Goal: Task Accomplishment & Management: Use online tool/utility

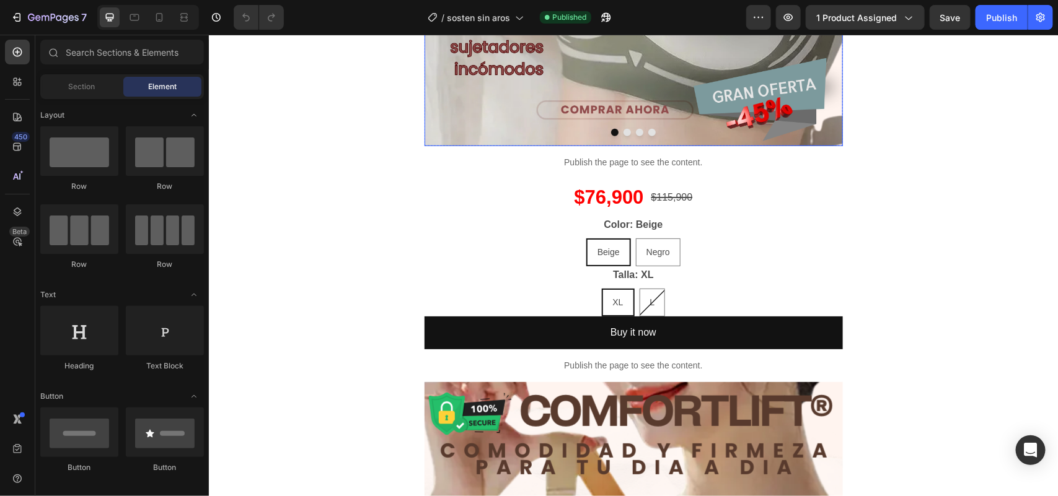
scroll to position [374, 0]
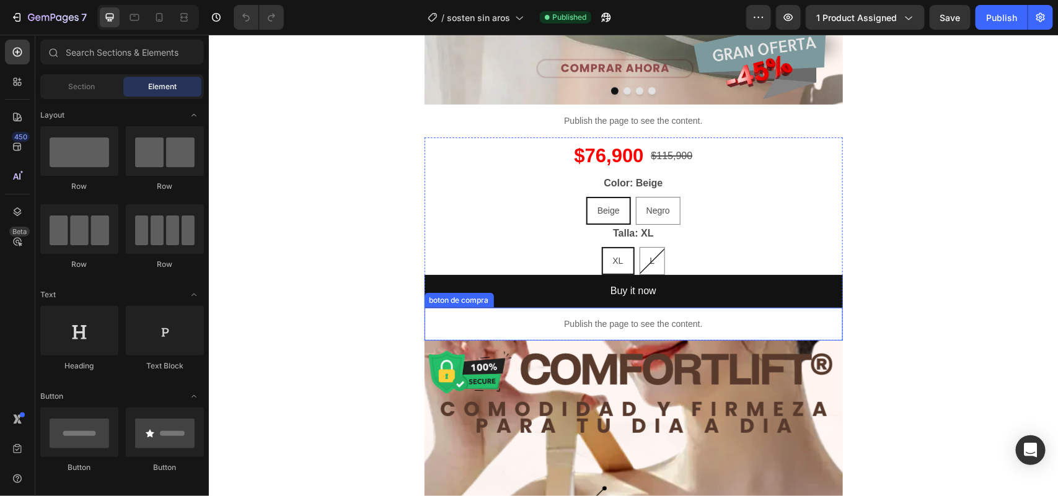
click at [629, 323] on p "Publish the page to see the content." at bounding box center [633, 323] width 418 height 13
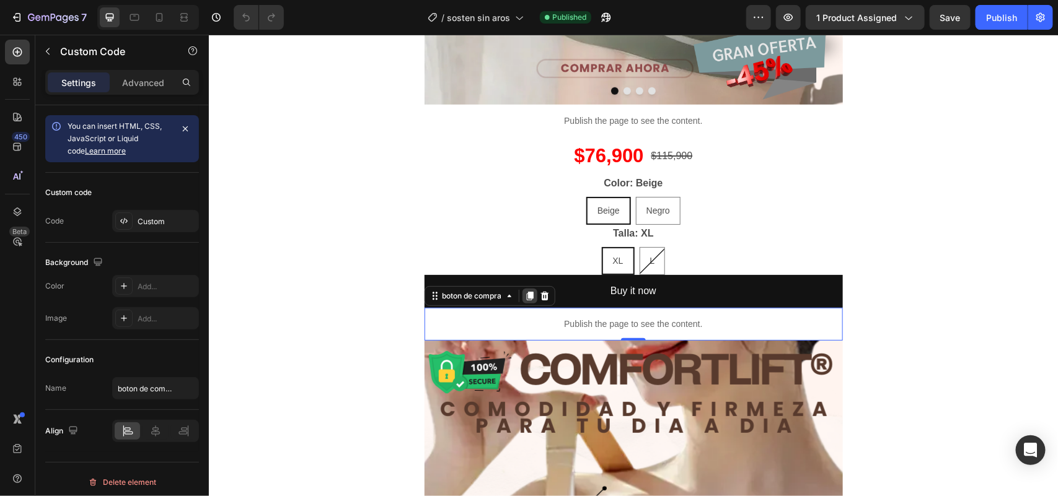
click at [526, 295] on icon at bounding box center [529, 295] width 7 height 9
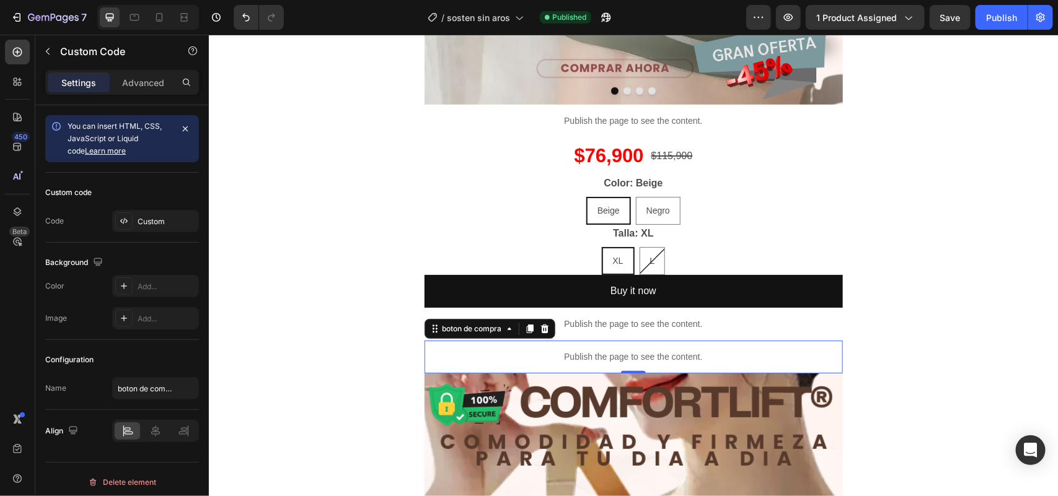
click at [468, 357] on p "Publish the page to see the content." at bounding box center [633, 356] width 418 height 13
click at [164, 389] on input "boton de compra" at bounding box center [155, 388] width 87 height 22
type input "Geolocalizacion"
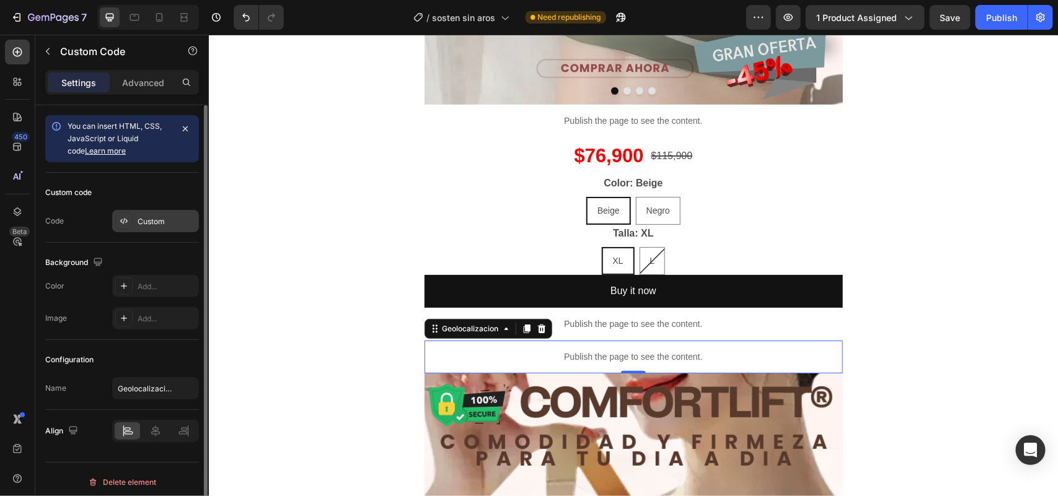
click at [143, 220] on div "Custom" at bounding box center [167, 221] width 58 height 11
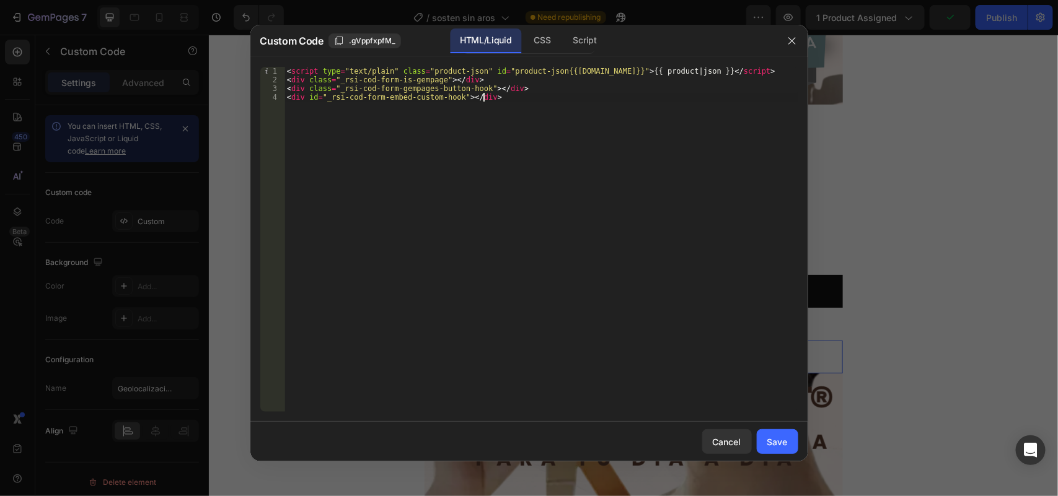
click at [538, 109] on div "< script type = "text/plain" class = "product-json" id = "product-json{{[DOMAIN…" at bounding box center [540, 248] width 513 height 363
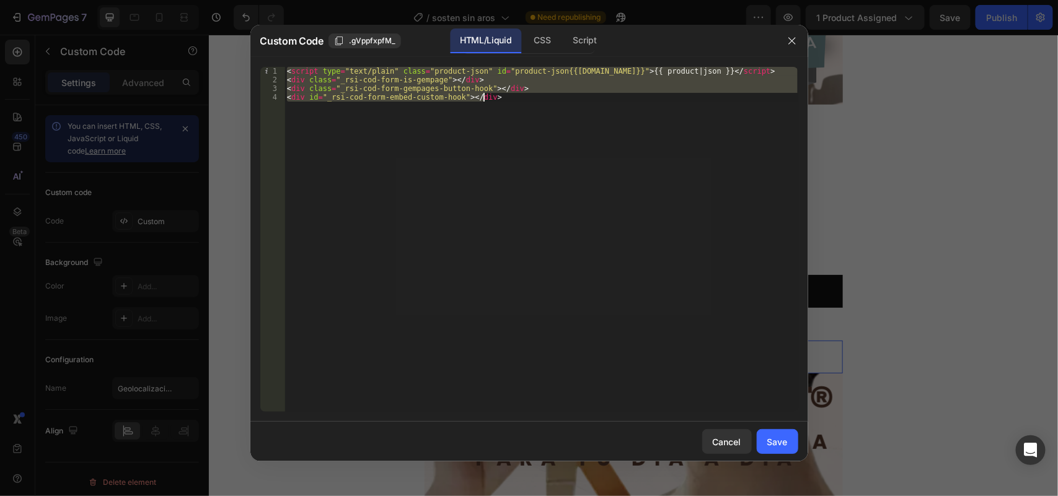
click at [538, 109] on div "< script type = "text/plain" class = "product-json" id = "product-json{{[DOMAIN…" at bounding box center [540, 239] width 513 height 345
paste textarea "/script"
type textarea "</script>"
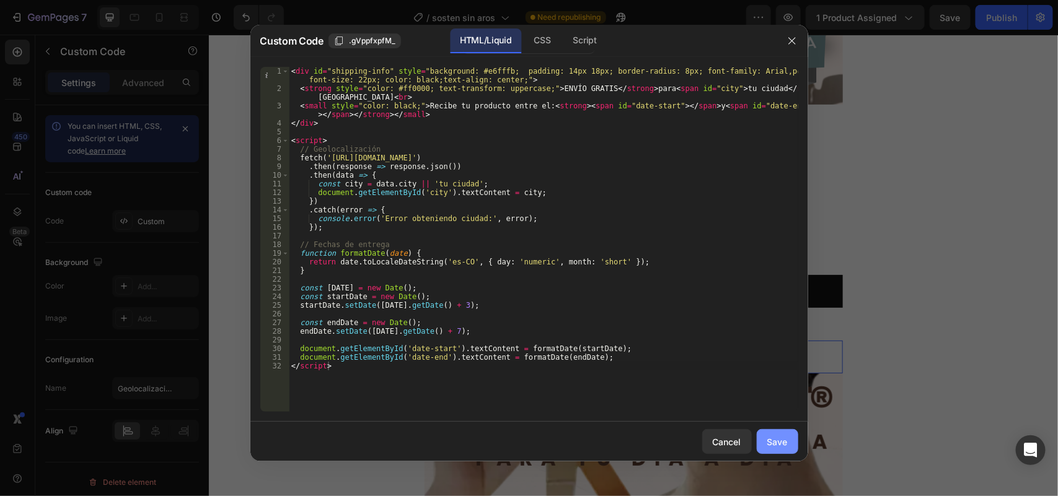
click at [784, 447] on div "Save" at bounding box center [777, 442] width 20 height 13
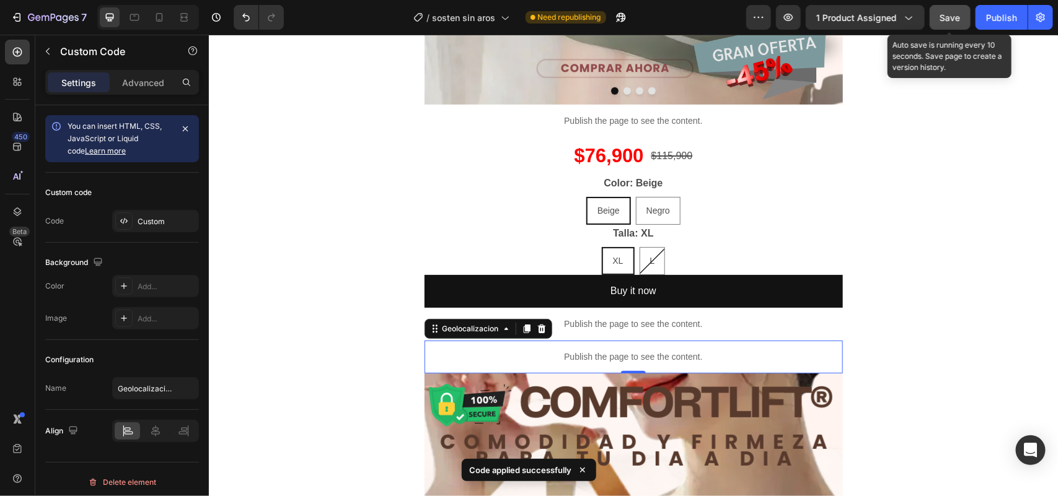
click at [947, 19] on span "Save" at bounding box center [950, 17] width 20 height 11
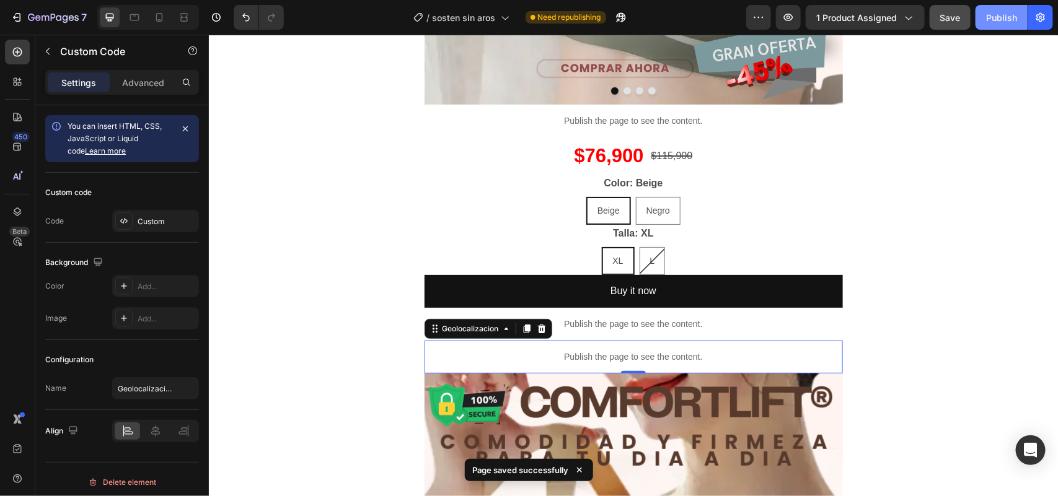
click at [999, 24] on button "Publish" at bounding box center [1002, 17] width 52 height 25
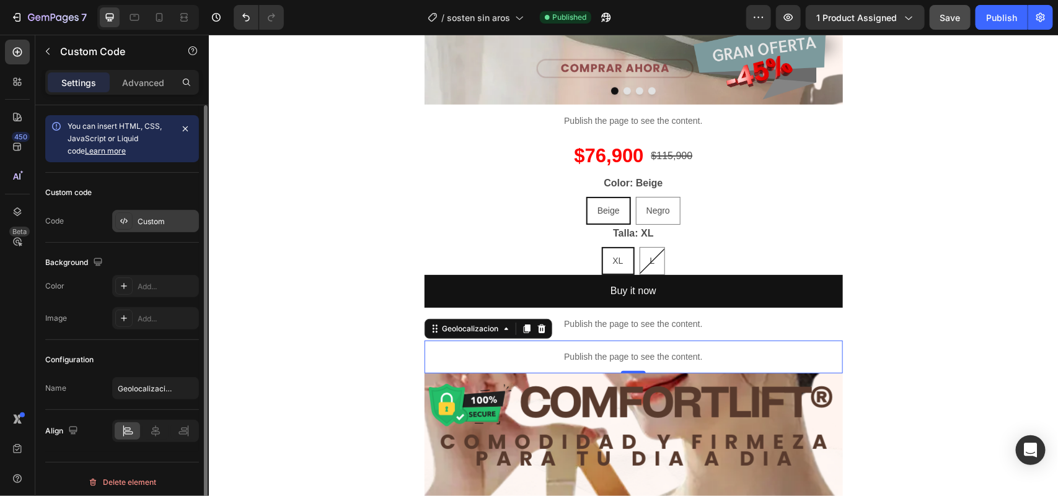
click at [148, 213] on div "Custom" at bounding box center [155, 221] width 87 height 22
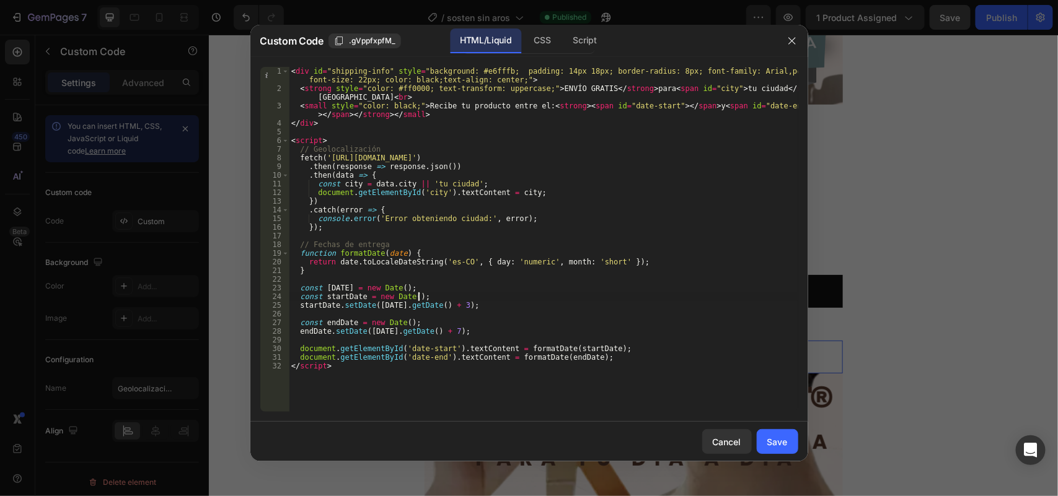
click at [444, 296] on div "< div id = "shipping-info" style = "background: #e6fffb; padding: 14px 18px; bo…" at bounding box center [543, 252] width 509 height 371
type textarea "document.getElementById('date-end').textContent = formatDate(endDate); </script>"
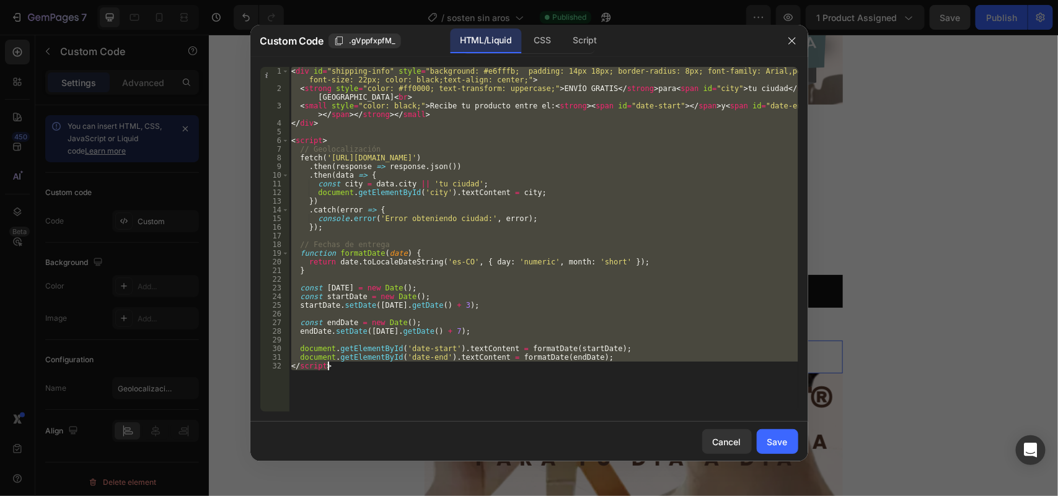
paste textarea
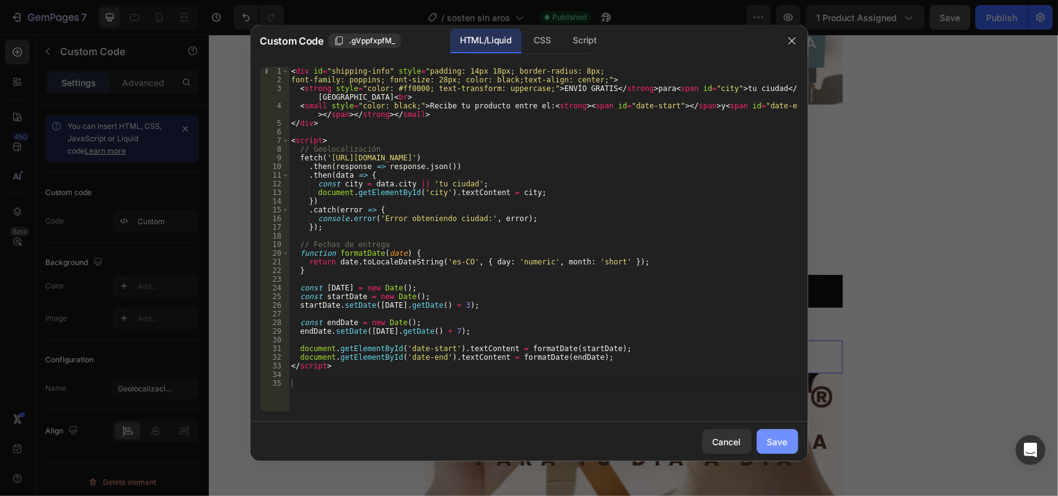
click at [778, 446] on div "Save" at bounding box center [777, 442] width 20 height 13
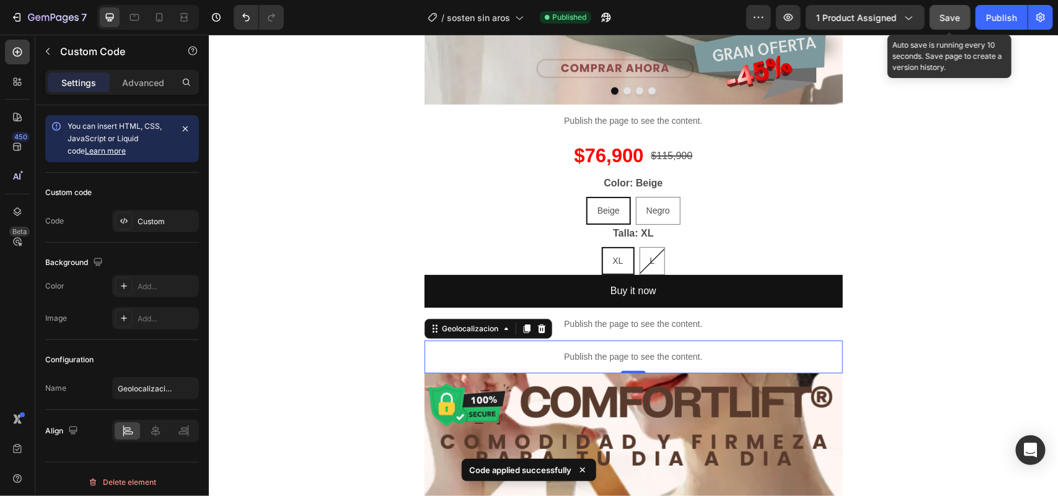
click at [946, 22] on span "Save" at bounding box center [950, 17] width 20 height 11
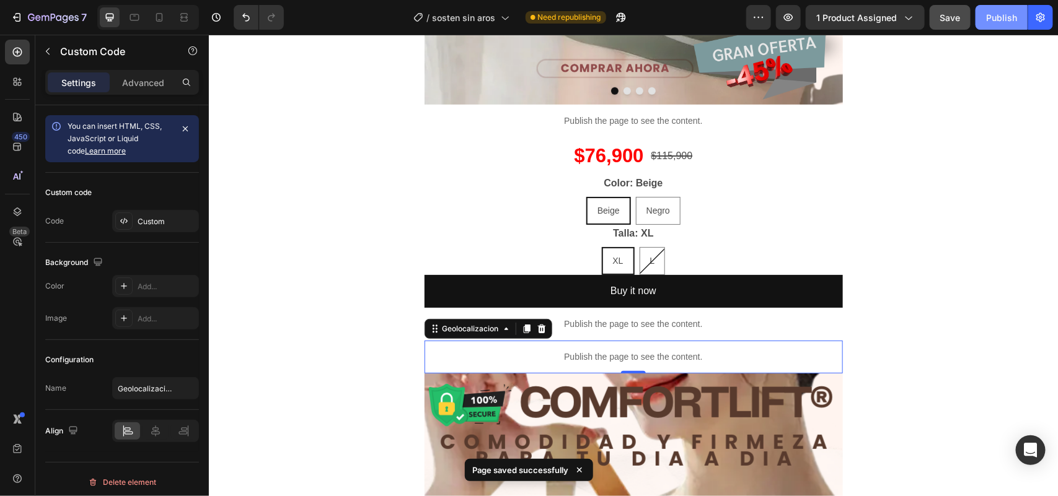
click at [1005, 14] on div "Publish" at bounding box center [1001, 17] width 31 height 13
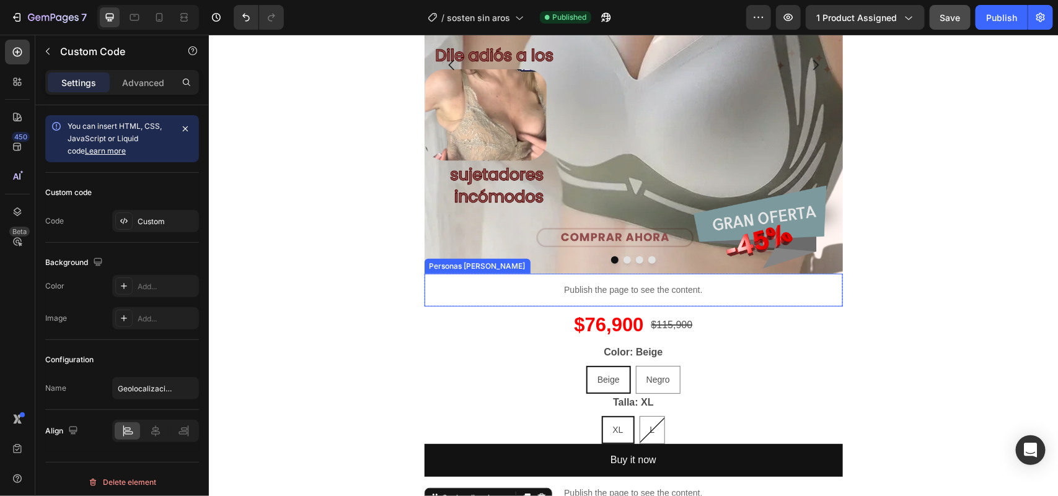
scroll to position [232, 0]
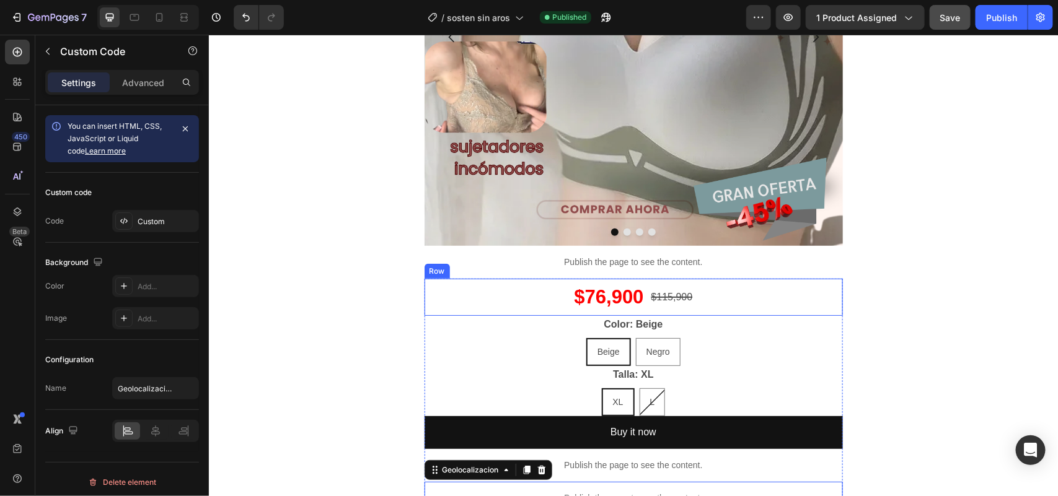
click at [744, 291] on div "$76,900 Product Price Product Price $115,900 Product Price Product Price Row" at bounding box center [633, 296] width 418 height 37
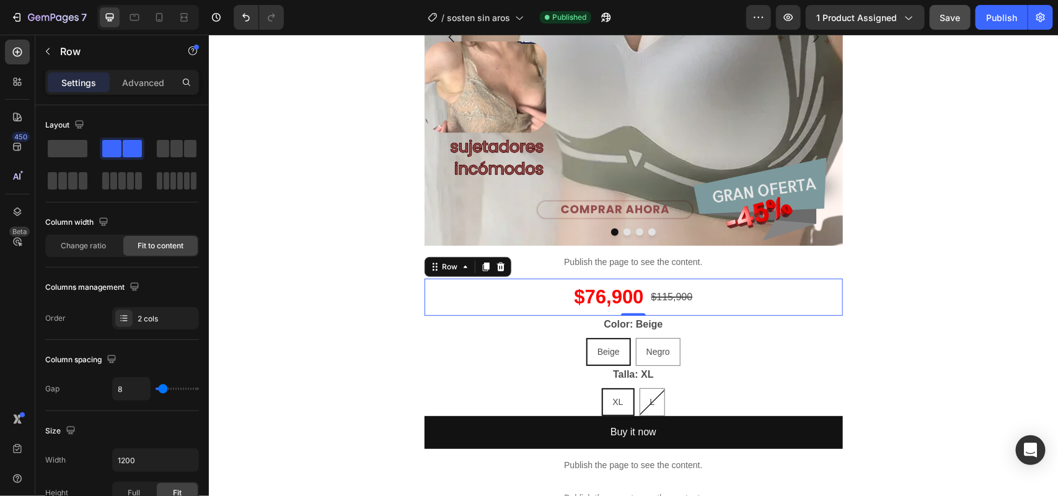
click at [462, 274] on div "Row" at bounding box center [467, 267] width 87 height 20
click at [460, 270] on icon at bounding box center [465, 267] width 10 height 10
click at [137, 78] on p "Advanced" at bounding box center [143, 82] width 42 height 13
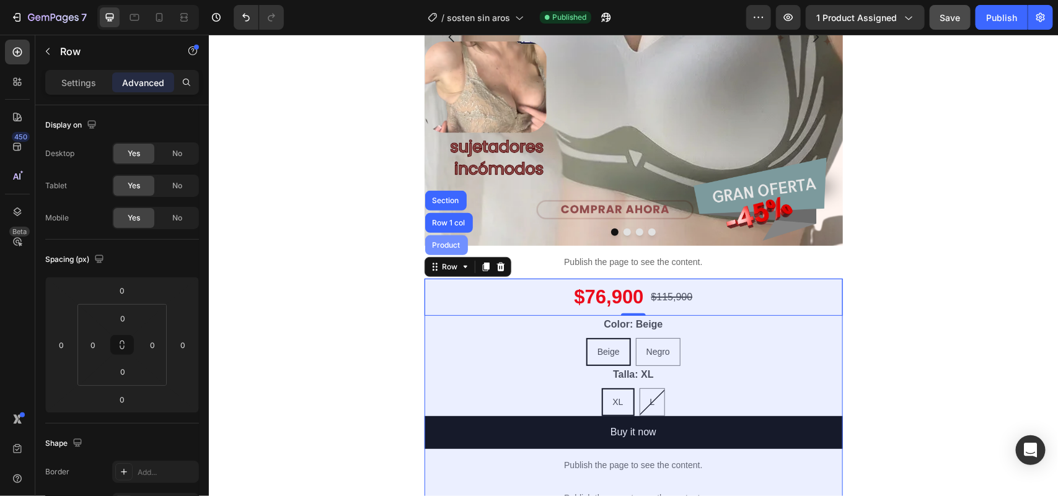
click at [441, 242] on div "Product" at bounding box center [446, 244] width 33 height 7
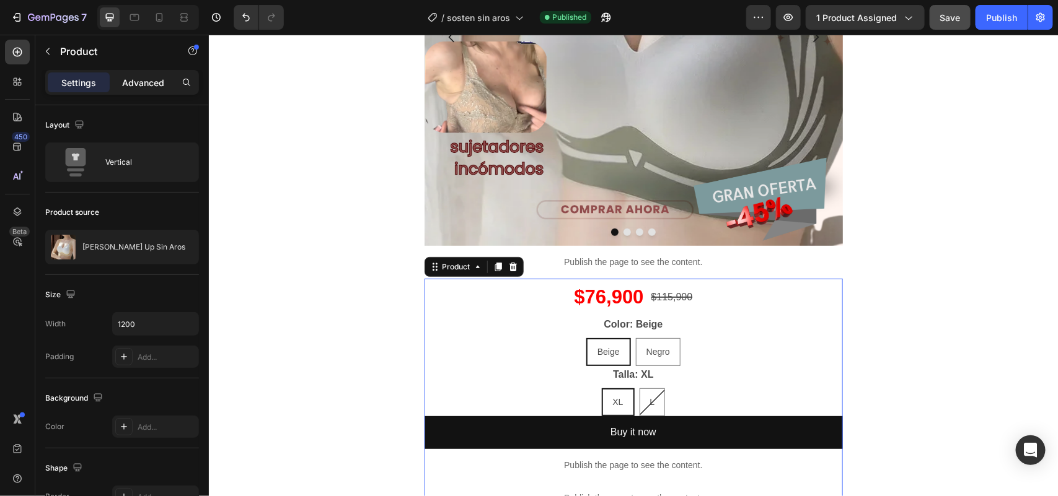
click at [144, 84] on p "Advanced" at bounding box center [143, 82] width 42 height 13
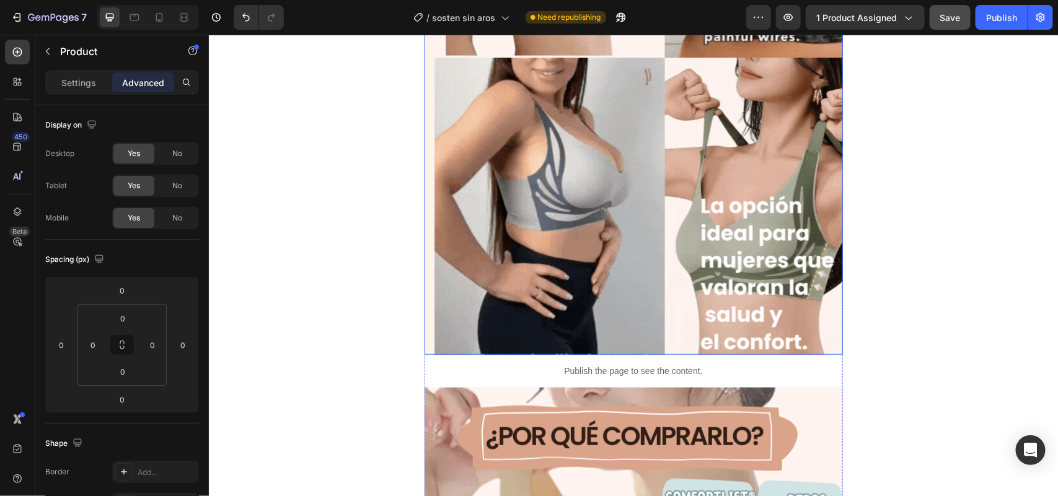
scroll to position [2790, 0]
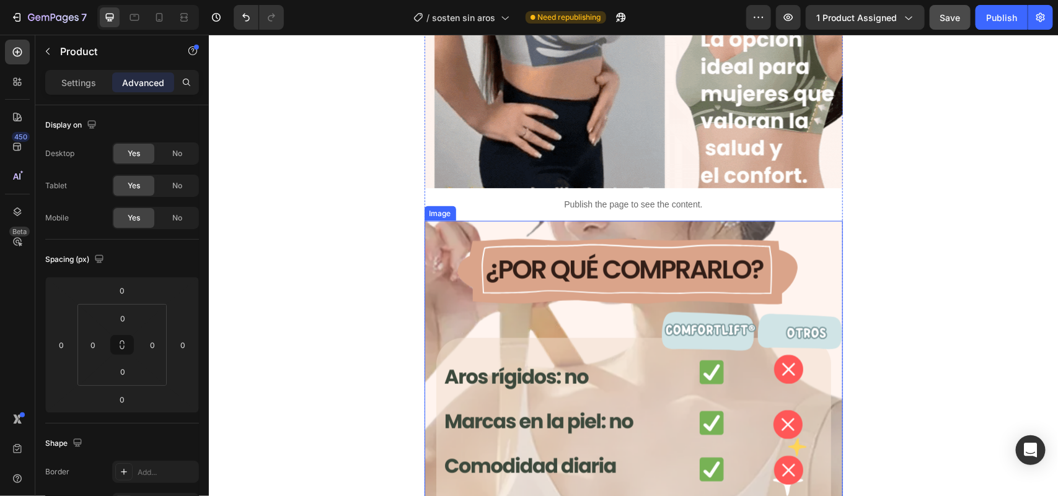
click at [509, 198] on p "Publish the page to see the content." at bounding box center [633, 204] width 418 height 13
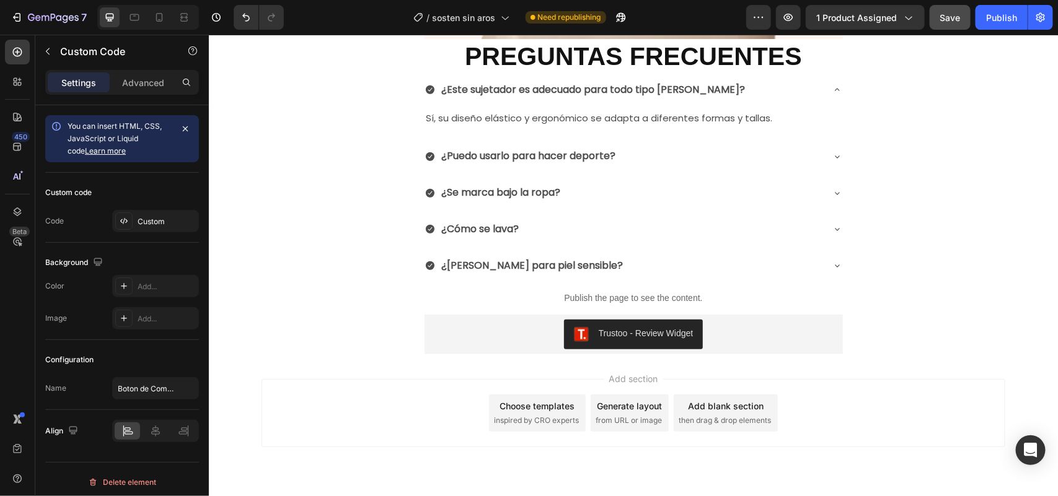
scroll to position [4684, 0]
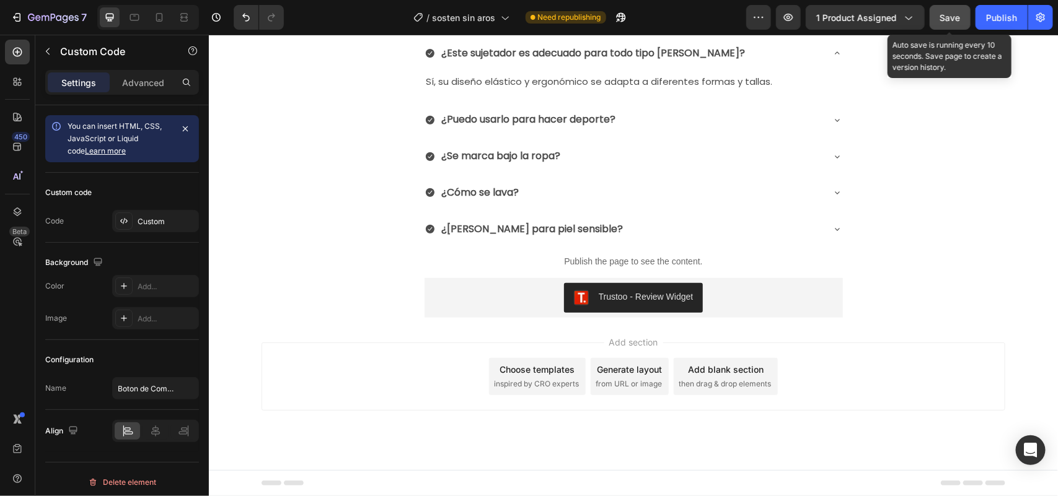
click at [950, 7] on button "Save" at bounding box center [950, 17] width 41 height 25
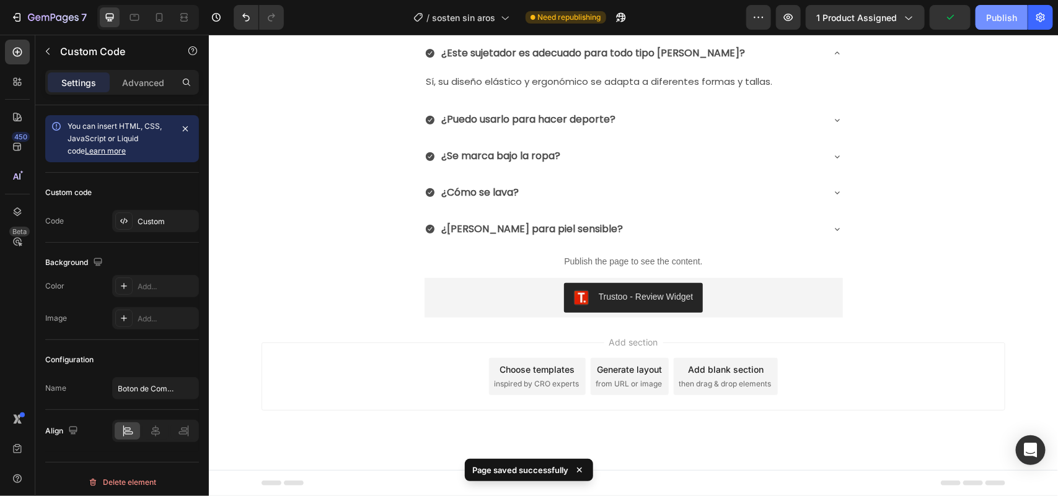
click at [1006, 24] on button "Publish" at bounding box center [1002, 17] width 52 height 25
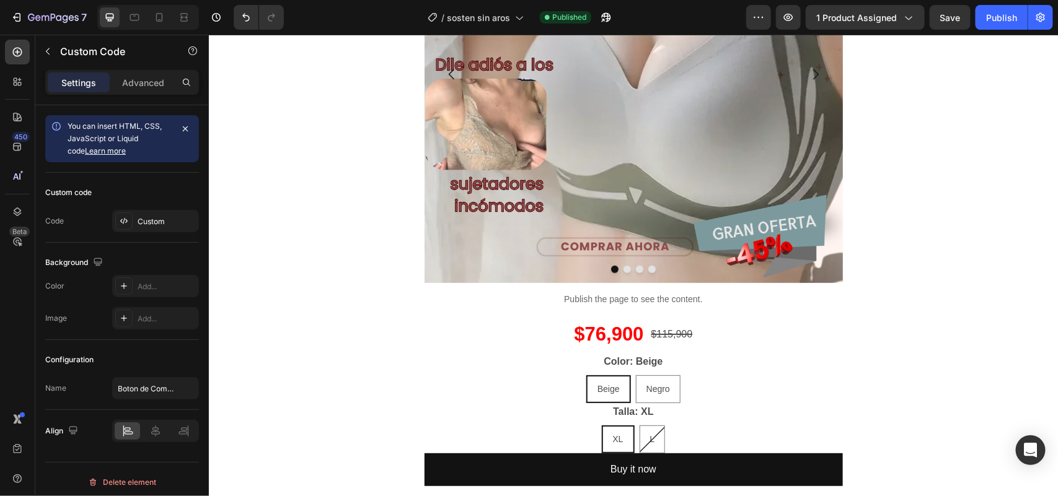
scroll to position [0, 0]
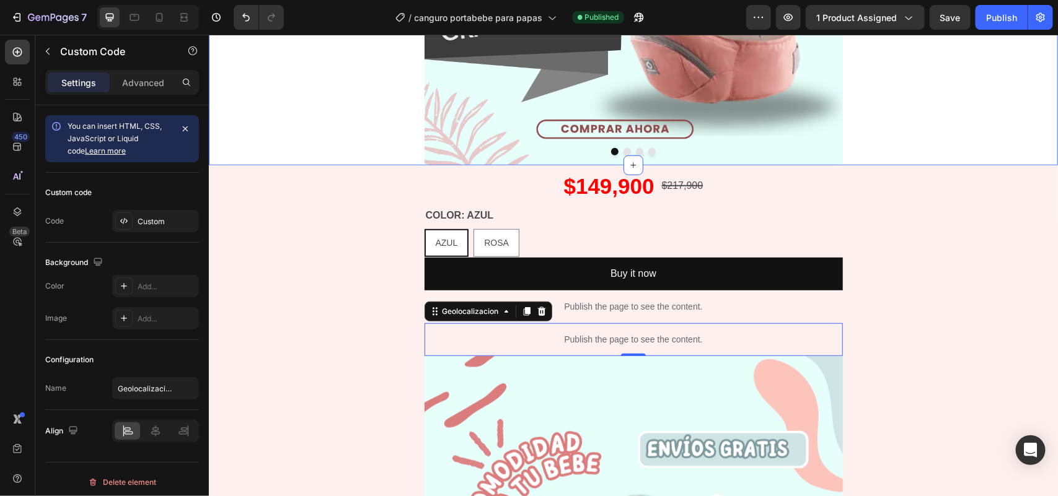
scroll to position [361, 0]
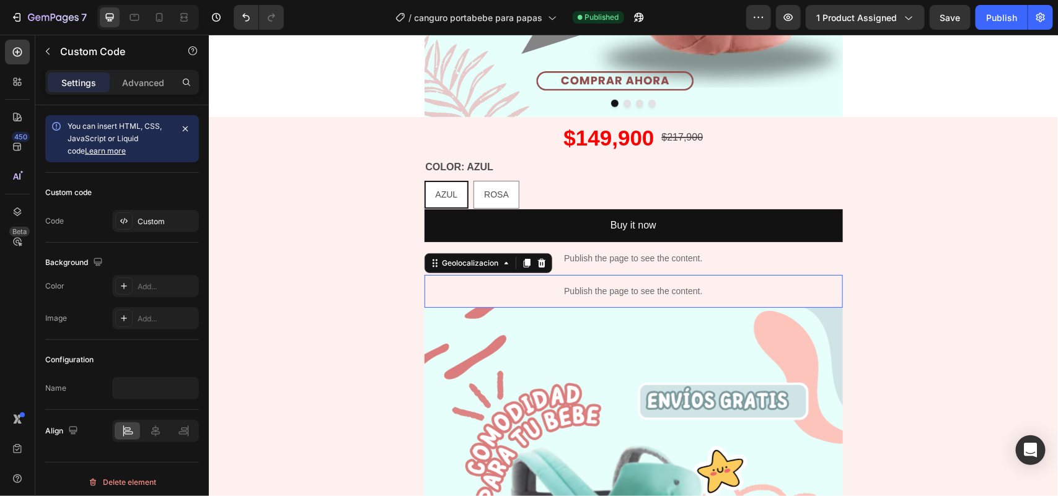
click at [524, 281] on div "Publish the page to see the content." at bounding box center [633, 291] width 418 height 33
click at [151, 221] on div "Custom" at bounding box center [167, 221] width 58 height 11
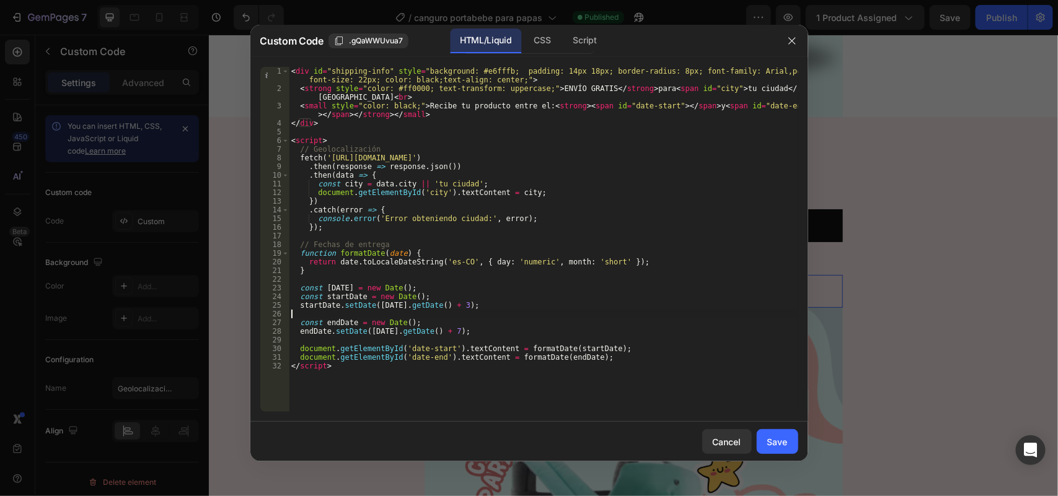
click at [408, 315] on div "< div id = "shipping-info" style = "background: #e6fffb; padding: 14px 18px; bo…" at bounding box center [543, 252] width 509 height 371
type textarea "document.getElementById('date-end').textContent = formatDate(endDate); </script>"
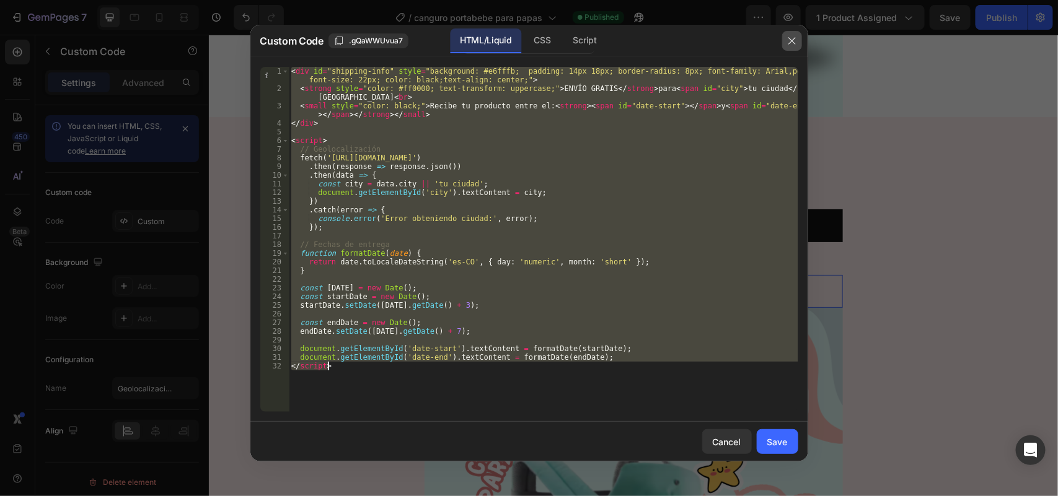
click at [791, 46] on button "button" at bounding box center [792, 41] width 20 height 20
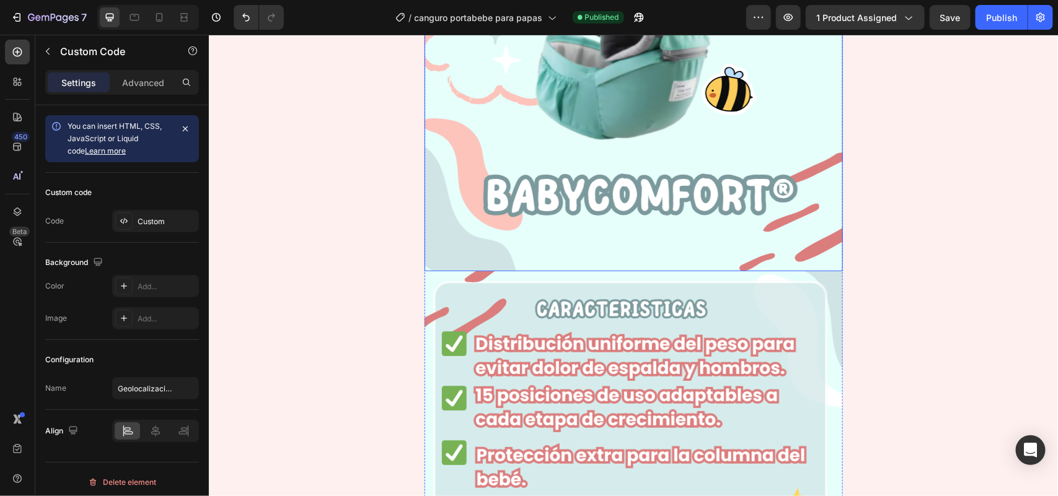
scroll to position [0, 0]
